Goal: Transaction & Acquisition: Purchase product/service

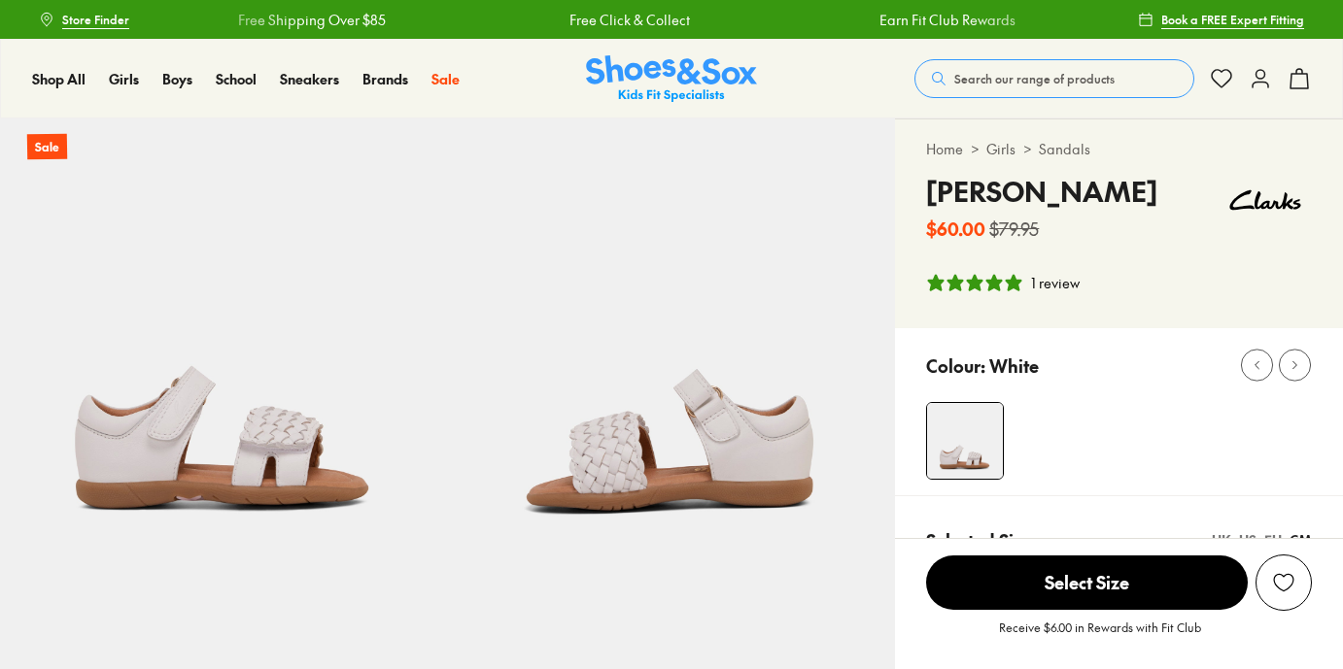
select select "*"
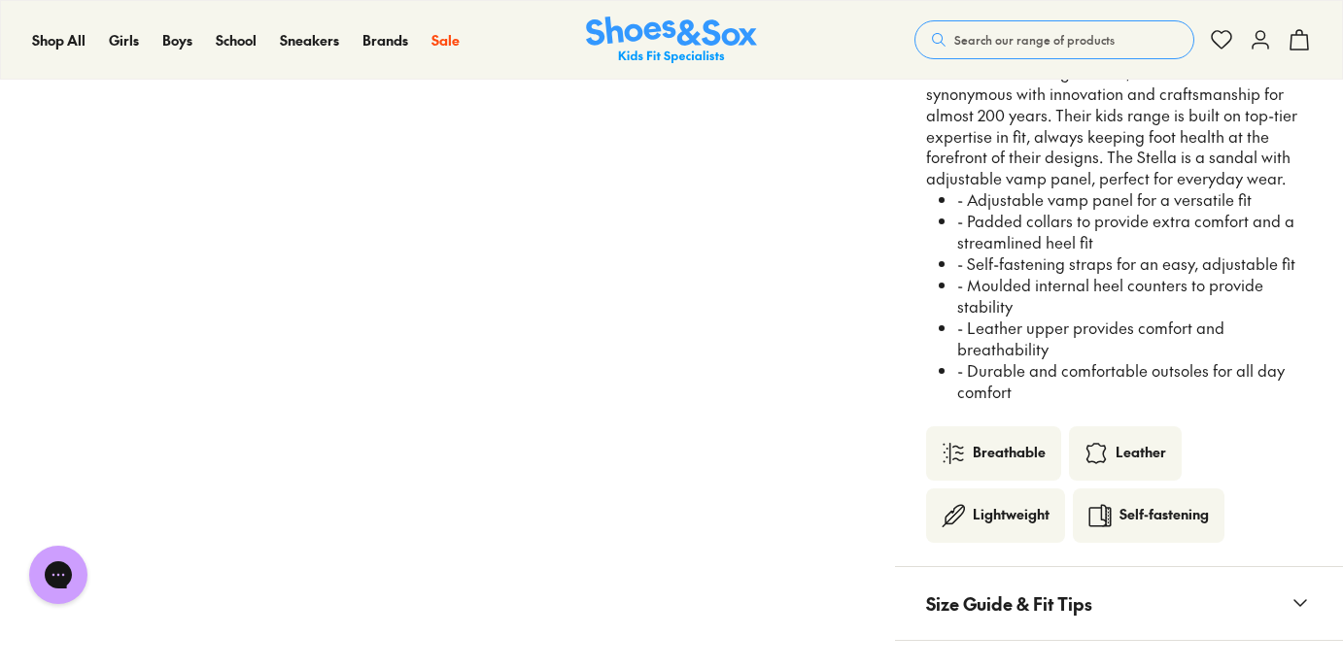
scroll to position [1669, 0]
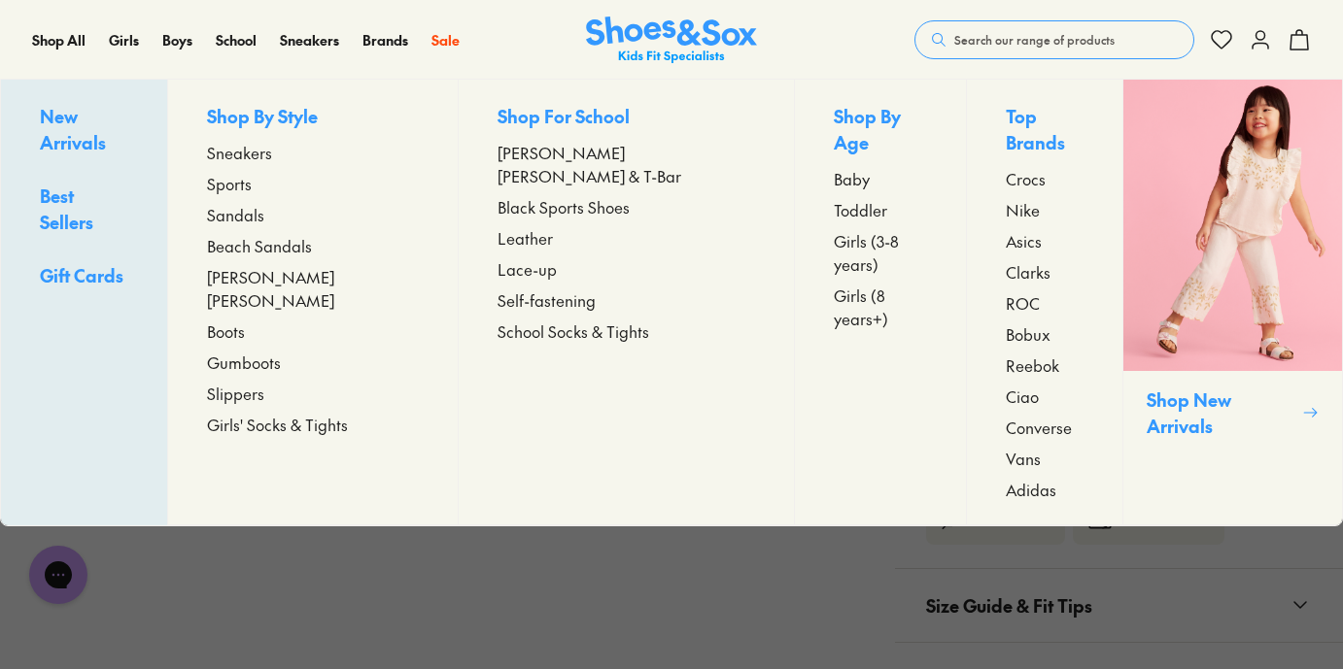
click at [264, 222] on span "Sandals" at bounding box center [235, 214] width 57 height 23
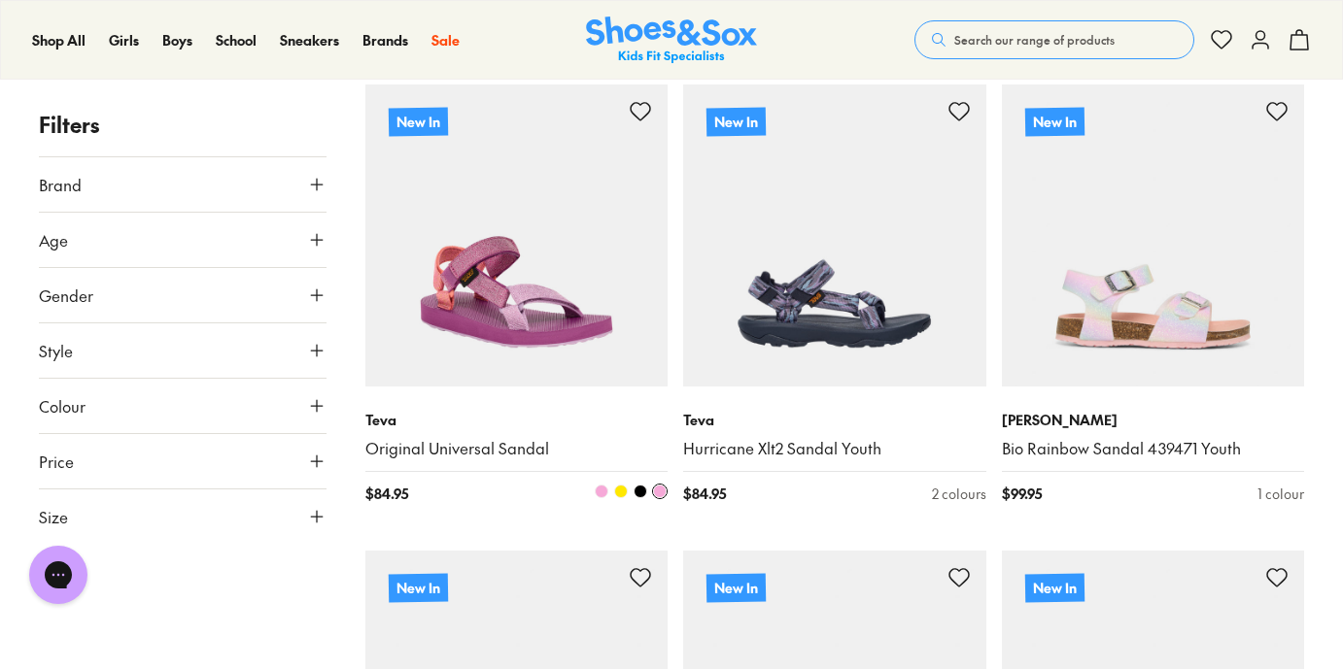
scroll to position [349, 0]
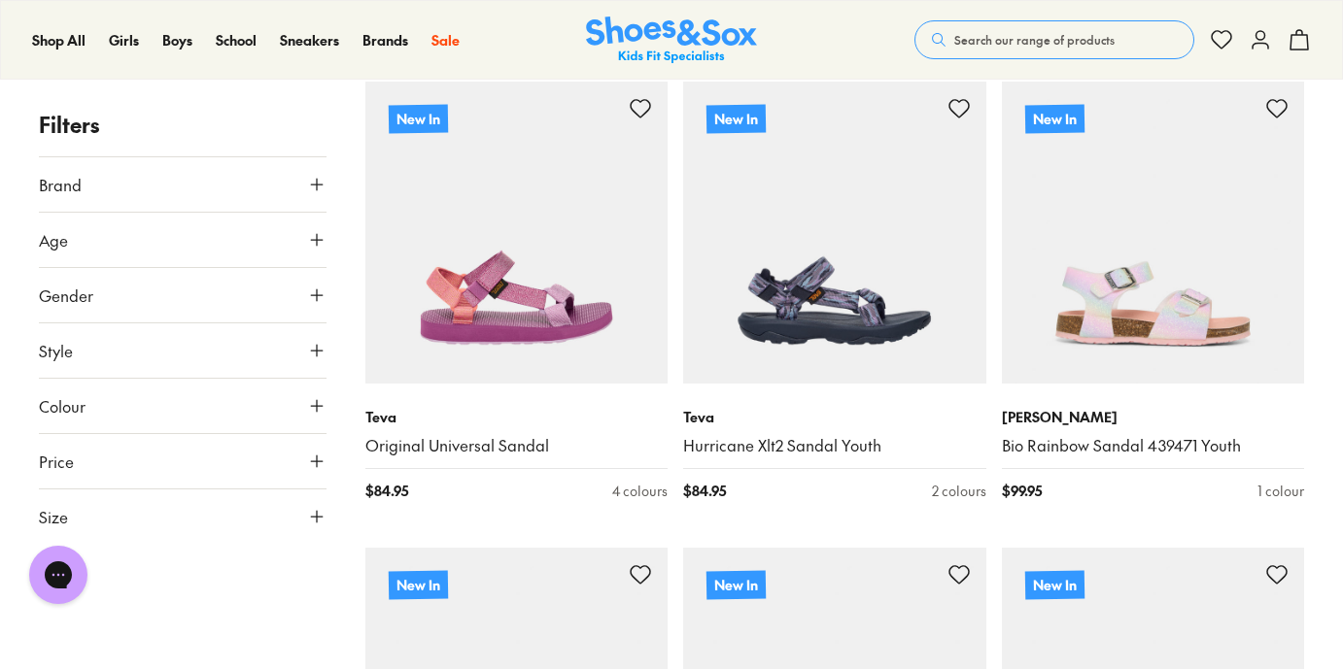
click at [269, 530] on button "Size" at bounding box center [183, 517] width 288 height 54
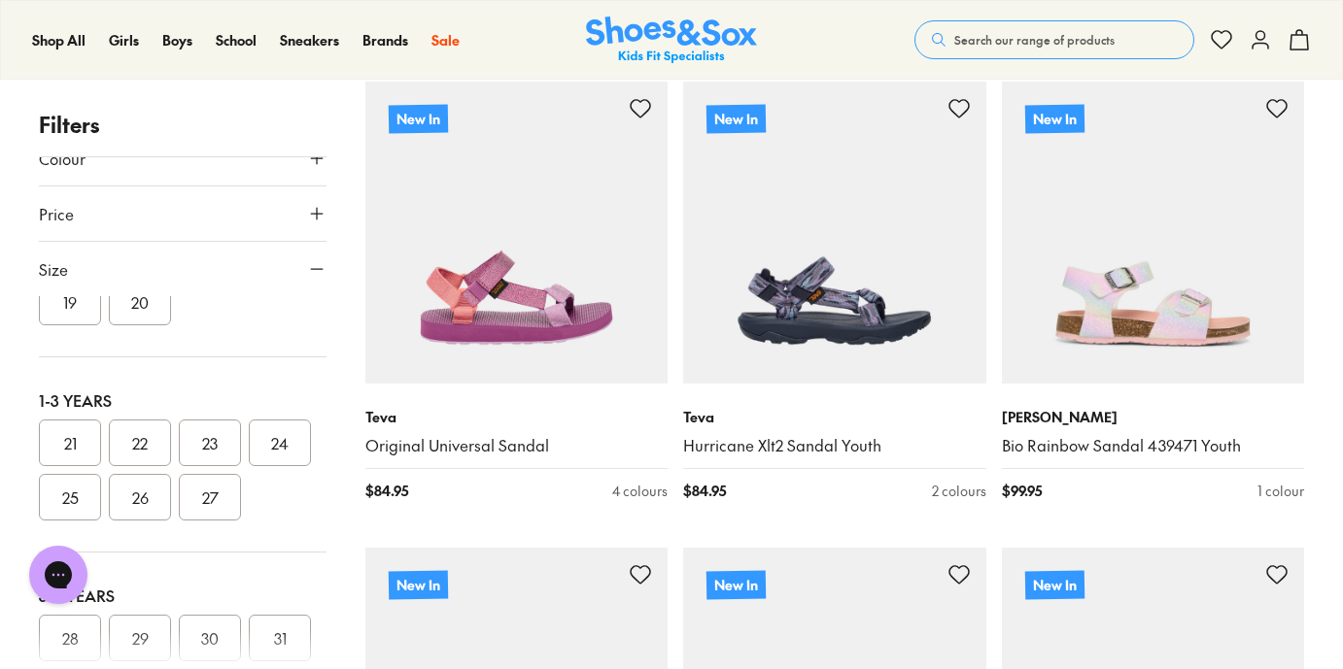
scroll to position [135, 0]
click at [145, 438] on button "22" at bounding box center [140, 439] width 62 height 47
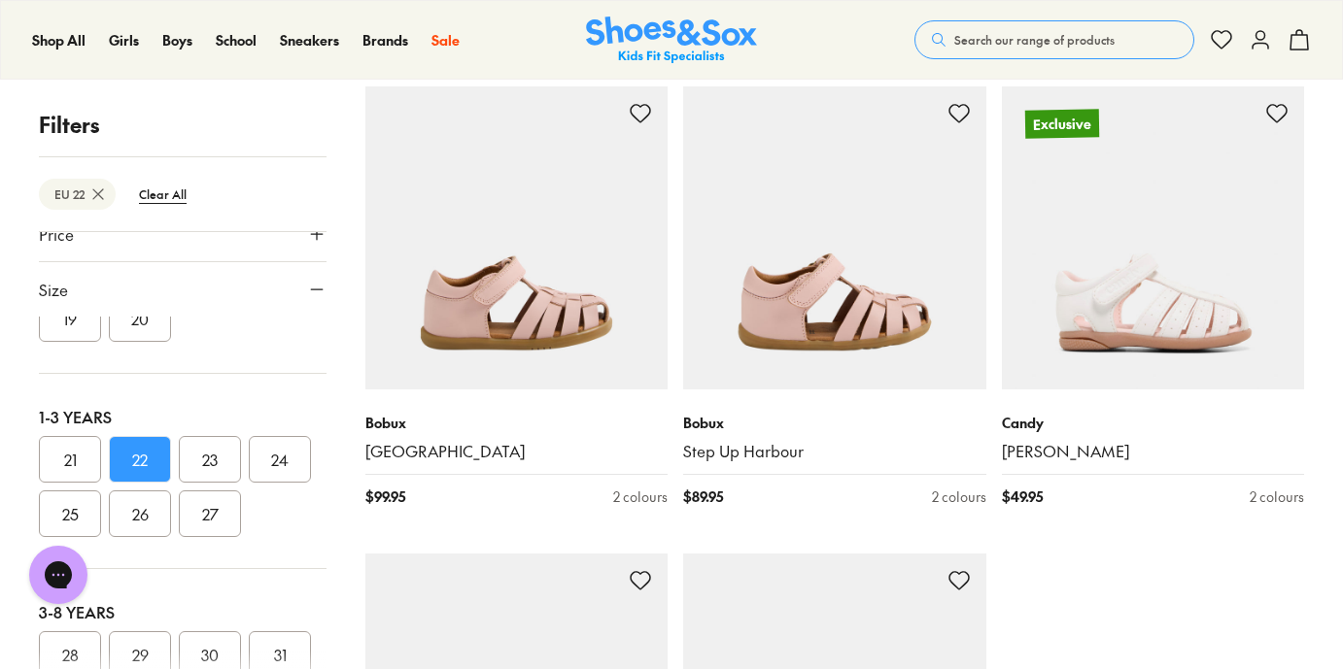
scroll to position [4566, 0]
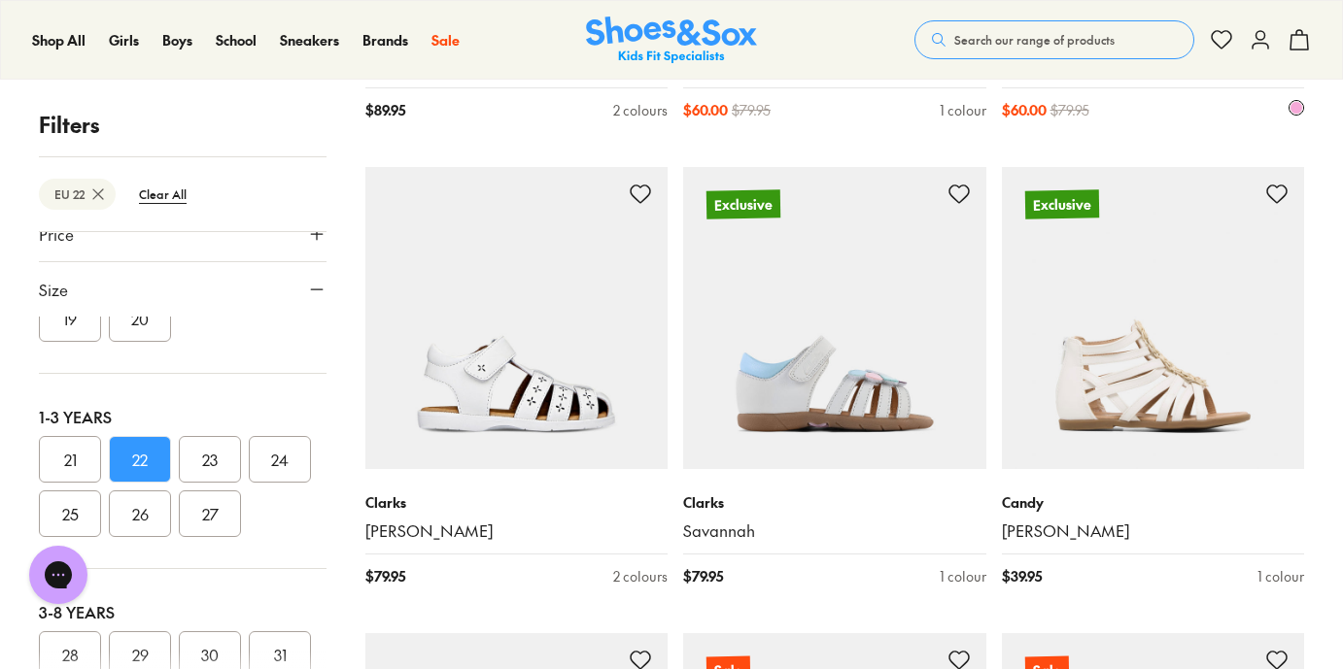
scroll to position [9134, 0]
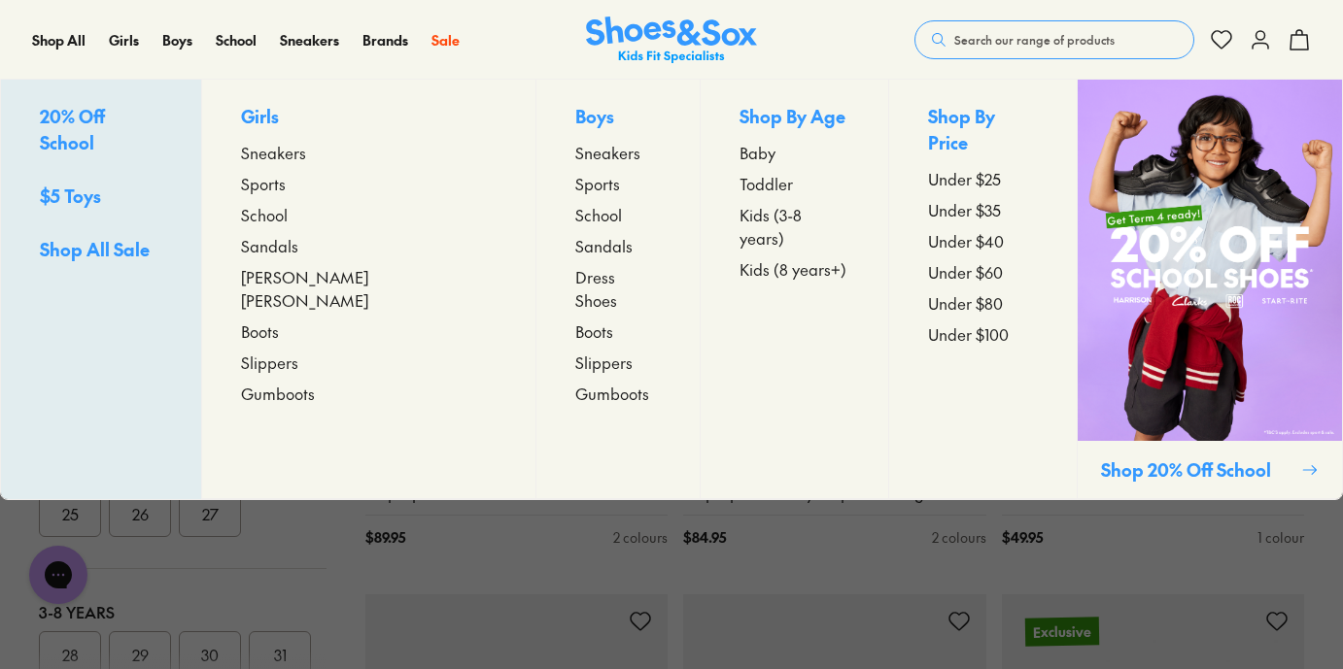
scroll to position [4213, 0]
